Goal: Task Accomplishment & Management: Complete application form

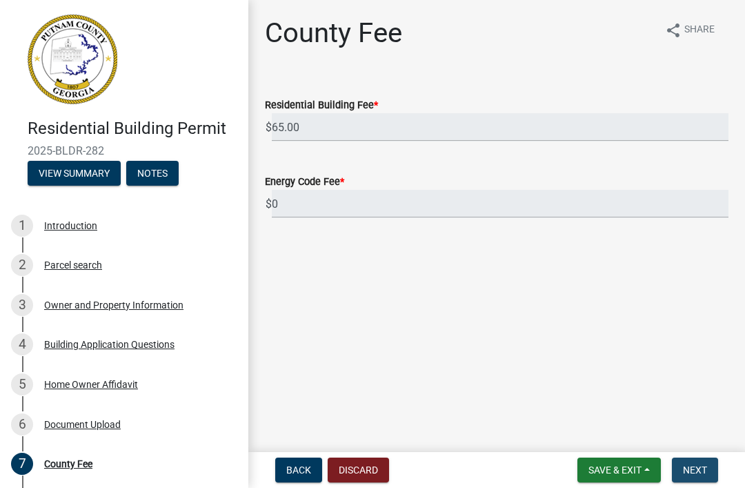
click at [558, 481] on button "Next" at bounding box center [695, 469] width 46 height 25
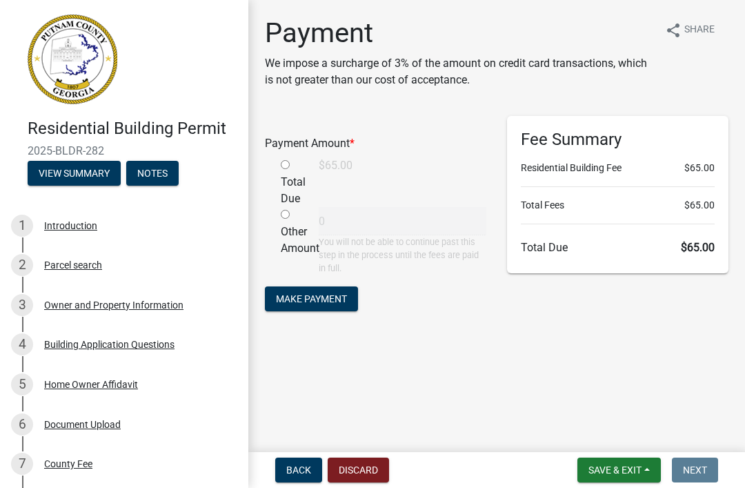
click at [285, 168] on input "radio" at bounding box center [285, 164] width 9 height 9
radio input "true"
type input "65"
click at [320, 303] on span "Make Payment" at bounding box center [311, 297] width 71 height 11
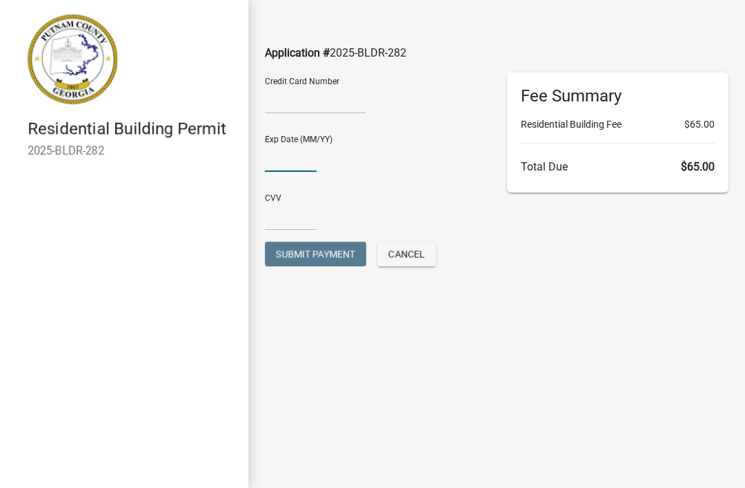
click at [304, 150] on input "text" at bounding box center [291, 157] width 52 height 28
type input "L"
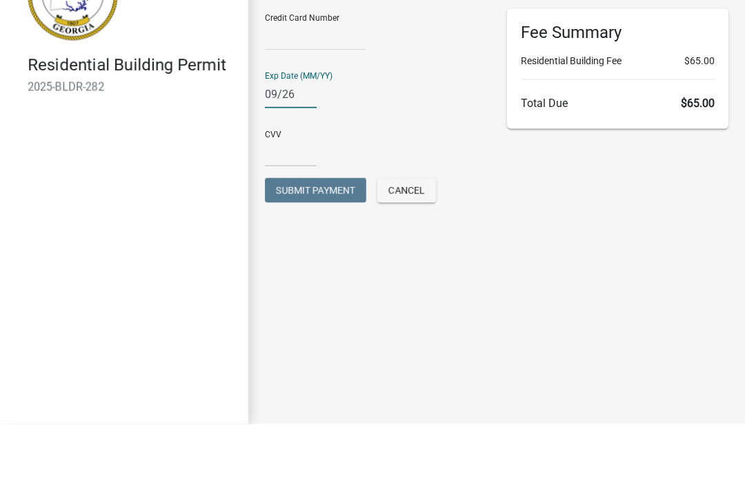
type input "09/26"
click at [279, 202] on input "text" at bounding box center [291, 216] width 52 height 28
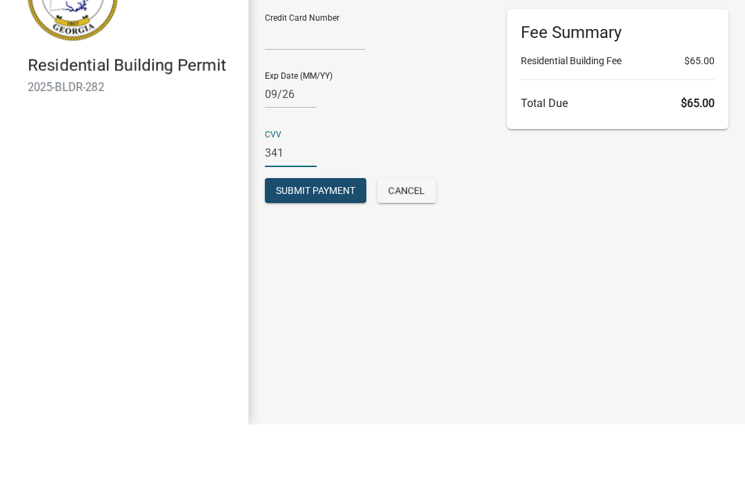
type input "341"
click at [335, 248] on span "Submit Payment" at bounding box center [315, 253] width 79 height 11
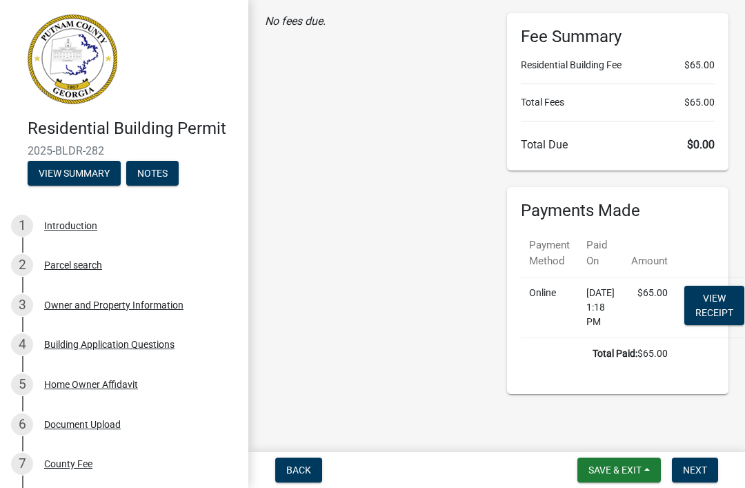
scroll to position [102, 0]
click at [724, 305] on link "View receipt" at bounding box center [714, 305] width 60 height 39
click at [699, 474] on span "Next" at bounding box center [695, 469] width 24 height 11
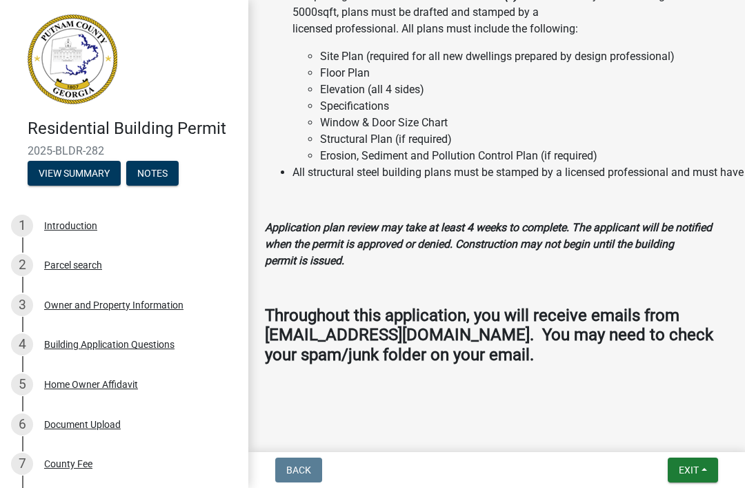
scroll to position [1771, 0]
click at [697, 481] on button "Exit" at bounding box center [693, 469] width 50 height 25
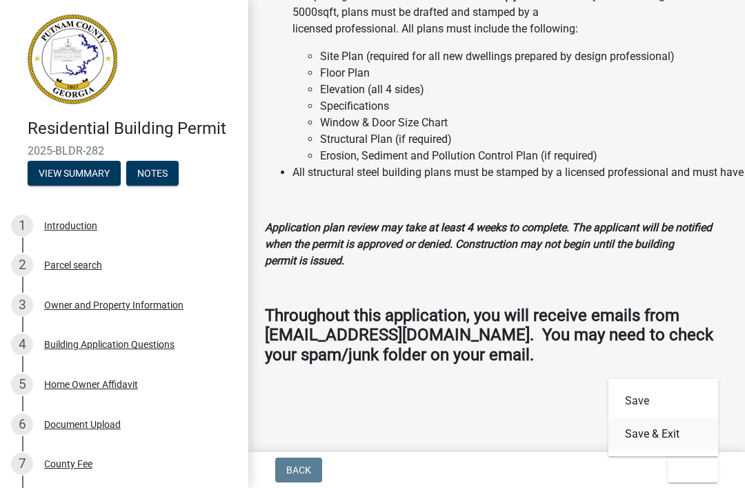
click at [670, 433] on button "Save & Exit" at bounding box center [663, 433] width 110 height 33
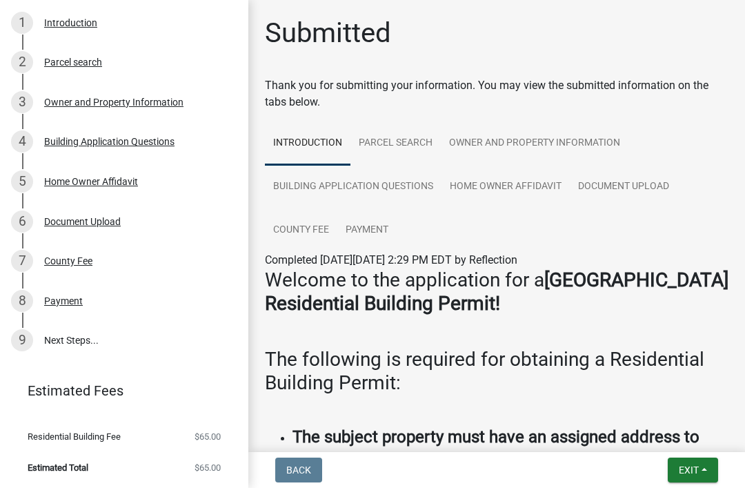
scroll to position [203, 0]
click at [85, 341] on link "9 Next Steps..." at bounding box center [124, 341] width 248 height 40
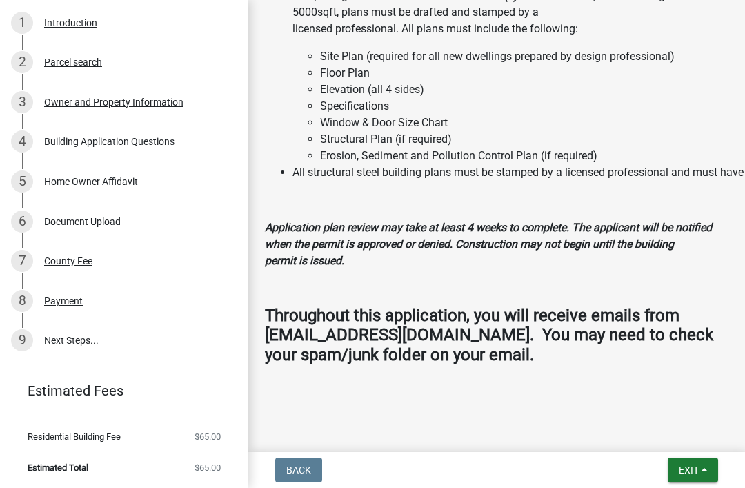
scroll to position [1771, 0]
click at [690, 475] on span "Exit" at bounding box center [689, 469] width 20 height 11
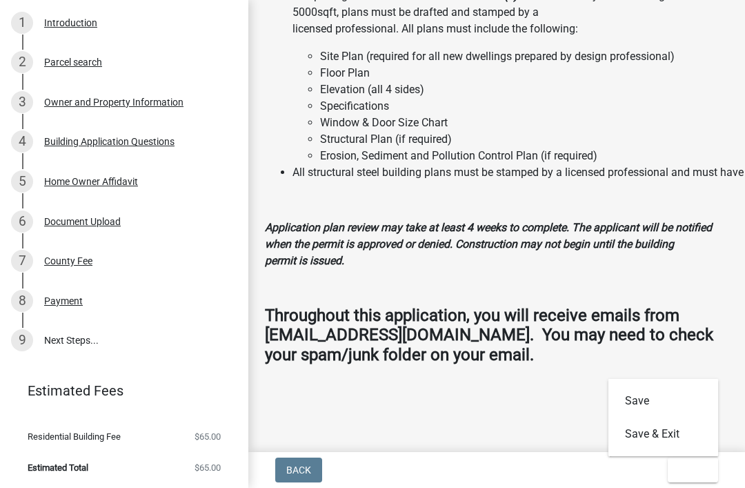
click at [696, 476] on button "Exit" at bounding box center [693, 469] width 50 height 25
